Goal: Information Seeking & Learning: Learn about a topic

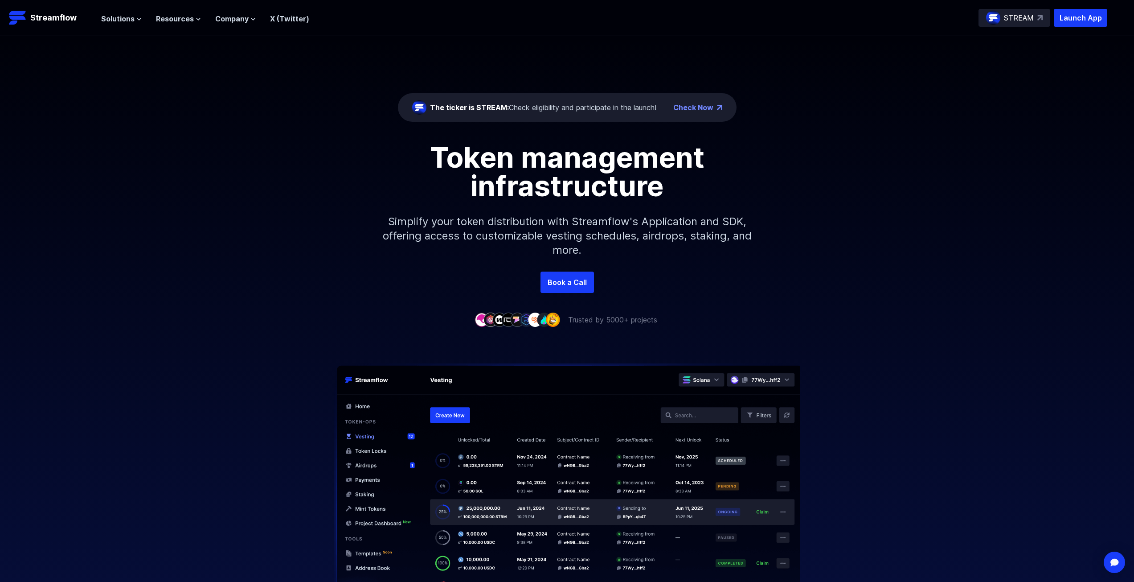
click at [535, 109] on div "The ticker is STREAM: Check eligibility and participate in the launch!" at bounding box center [543, 107] width 226 height 11
click at [545, 108] on div "The ticker is STREAM: Check eligibility and participate in the launch!" at bounding box center [543, 107] width 226 height 11
click at [129, 15] on span "Solutions" at bounding box center [117, 18] width 33 height 11
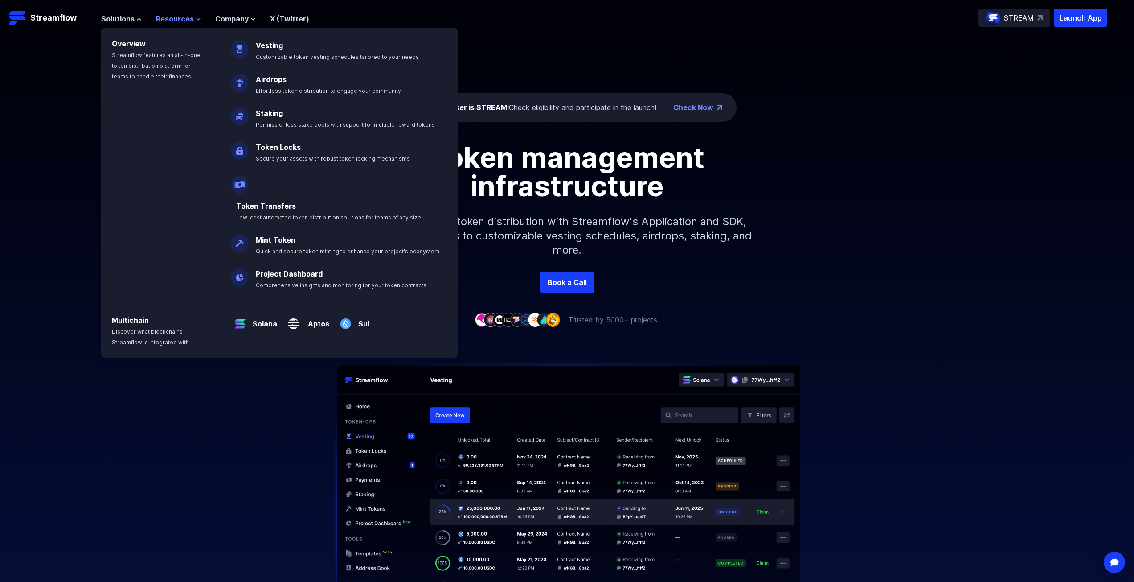
click at [172, 18] on span "Resources" at bounding box center [175, 18] width 38 height 11
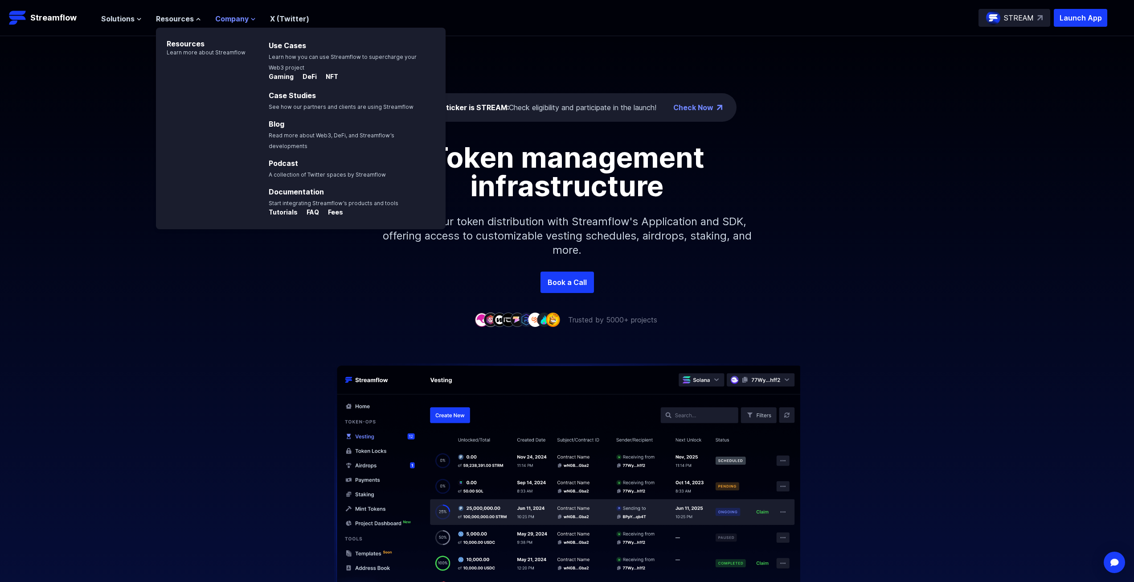
click at [217, 19] on span "Company" at bounding box center [231, 18] width 33 height 11
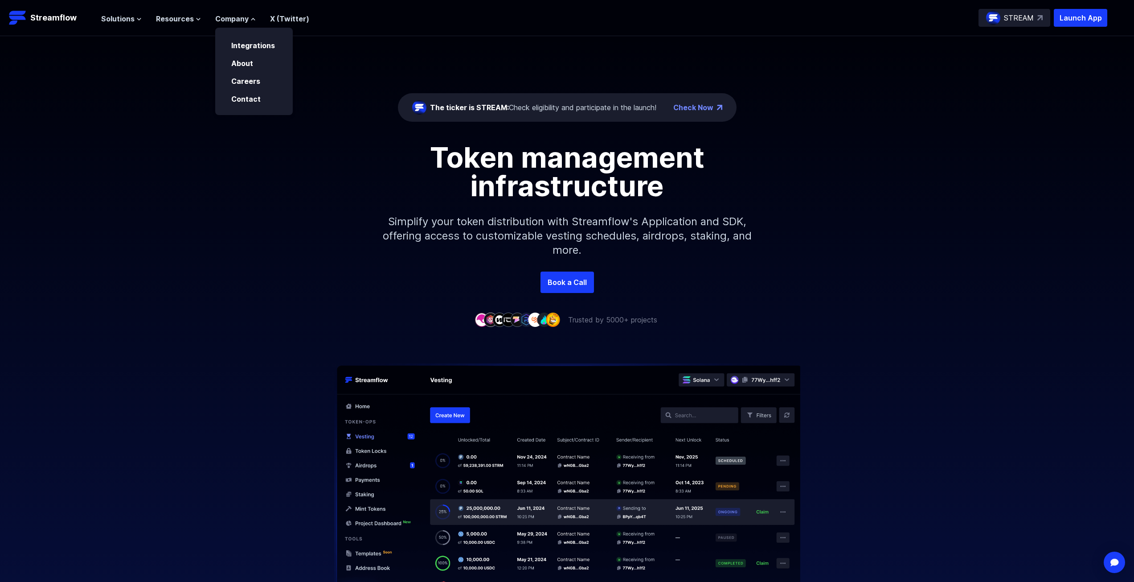
click at [130, 94] on div "The ticker is STREAM: Check eligibility and participate in the launch! Check No…" at bounding box center [567, 153] width 1134 height 235
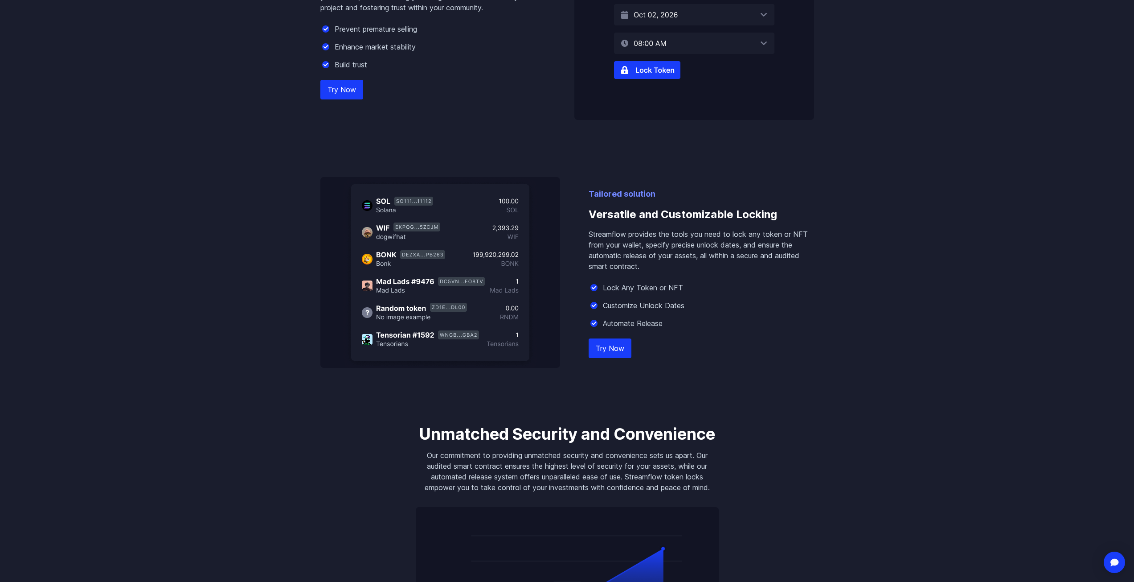
scroll to position [669, 0]
